Goal: Information Seeking & Learning: Learn about a topic

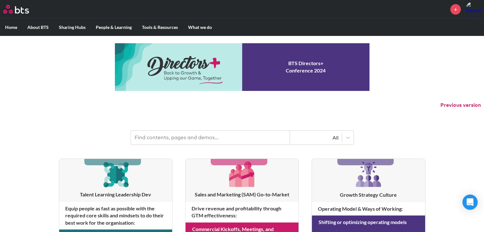
click at [179, 141] on input "text" at bounding box center [210, 138] width 159 height 14
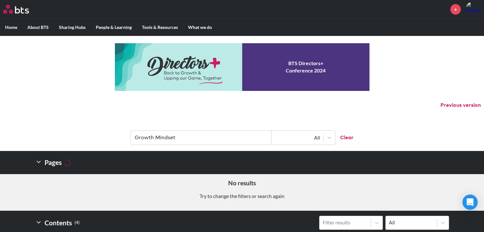
type input "Growth Mindset"
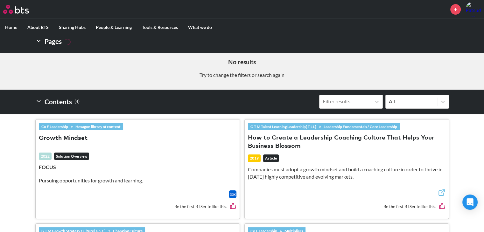
scroll to position [122, 0]
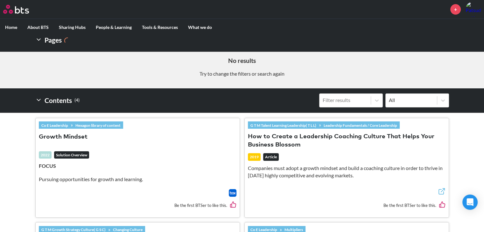
click at [77, 136] on button "Growth Mindset" at bounding box center [63, 137] width 49 height 9
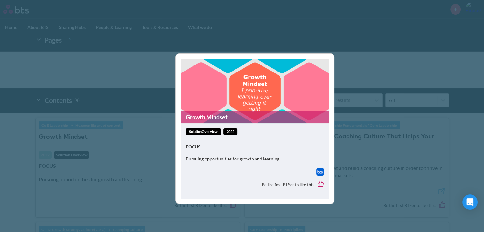
click at [212, 134] on span "solutionOverview" at bounding box center [203, 132] width 35 height 7
click at [319, 173] on img at bounding box center [320, 172] width 8 height 8
click at [264, 41] on div "Growth Mindset solutionOverview 2022 FOCUS Pursuing opportunities for growth an…" at bounding box center [242, 116] width 484 height 232
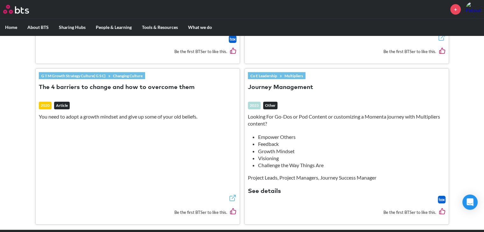
scroll to position [280, 0]
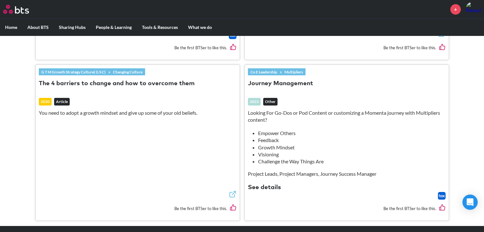
click at [270, 185] on button "See details" at bounding box center [264, 188] width 33 height 9
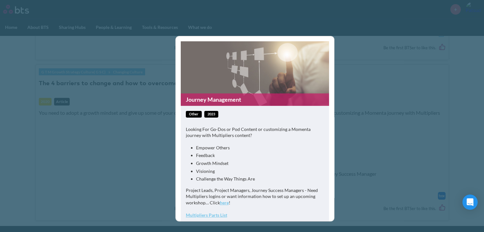
click at [370, 154] on div "Journey Management other 2023 Looking For Go-Dos or Pod Content or customizing …" at bounding box center [242, 116] width 484 height 232
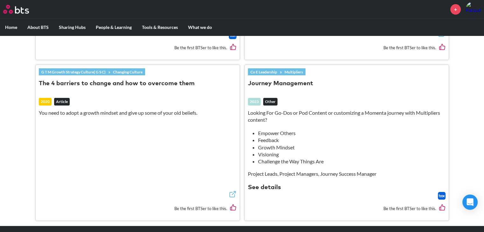
click at [443, 195] on img at bounding box center [442, 196] width 8 height 8
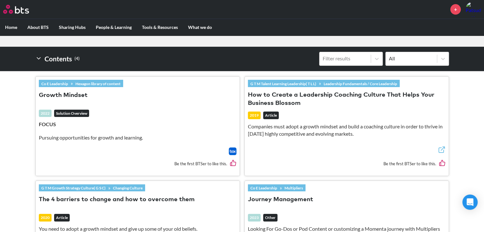
scroll to position [163, 0]
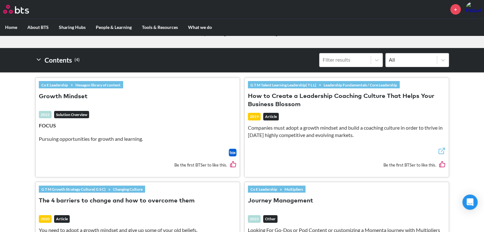
click at [233, 154] on img at bounding box center [233, 153] width 8 height 8
click at [14, 108] on section "Co E Leadership » Hexagon library of content Growth Mindset 2022 Solution Overv…" at bounding box center [242, 208] width 484 height 271
